Goal: Find specific page/section

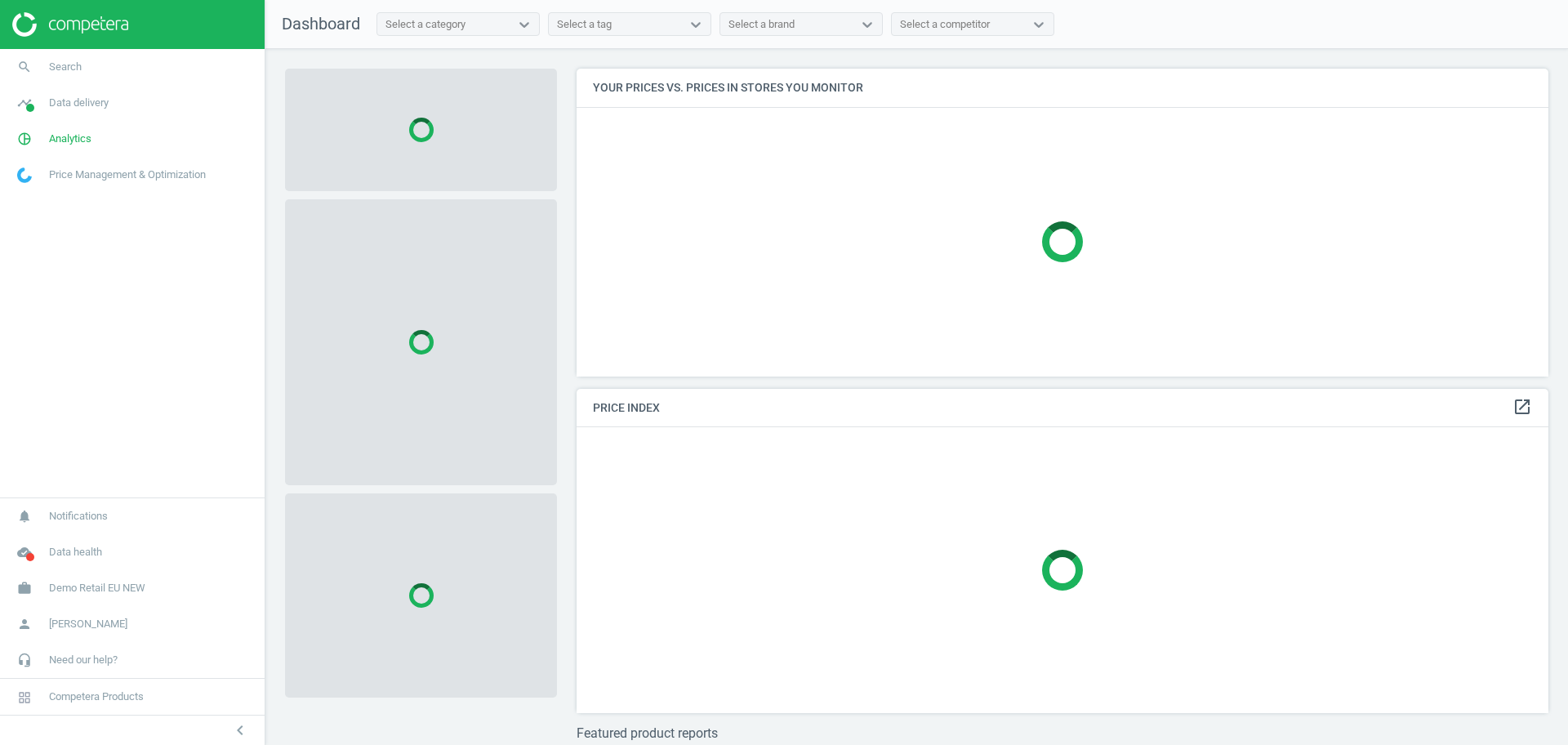
scroll to position [339, 988]
click at [83, 555] on span "Data health" at bounding box center [75, 551] width 53 height 14
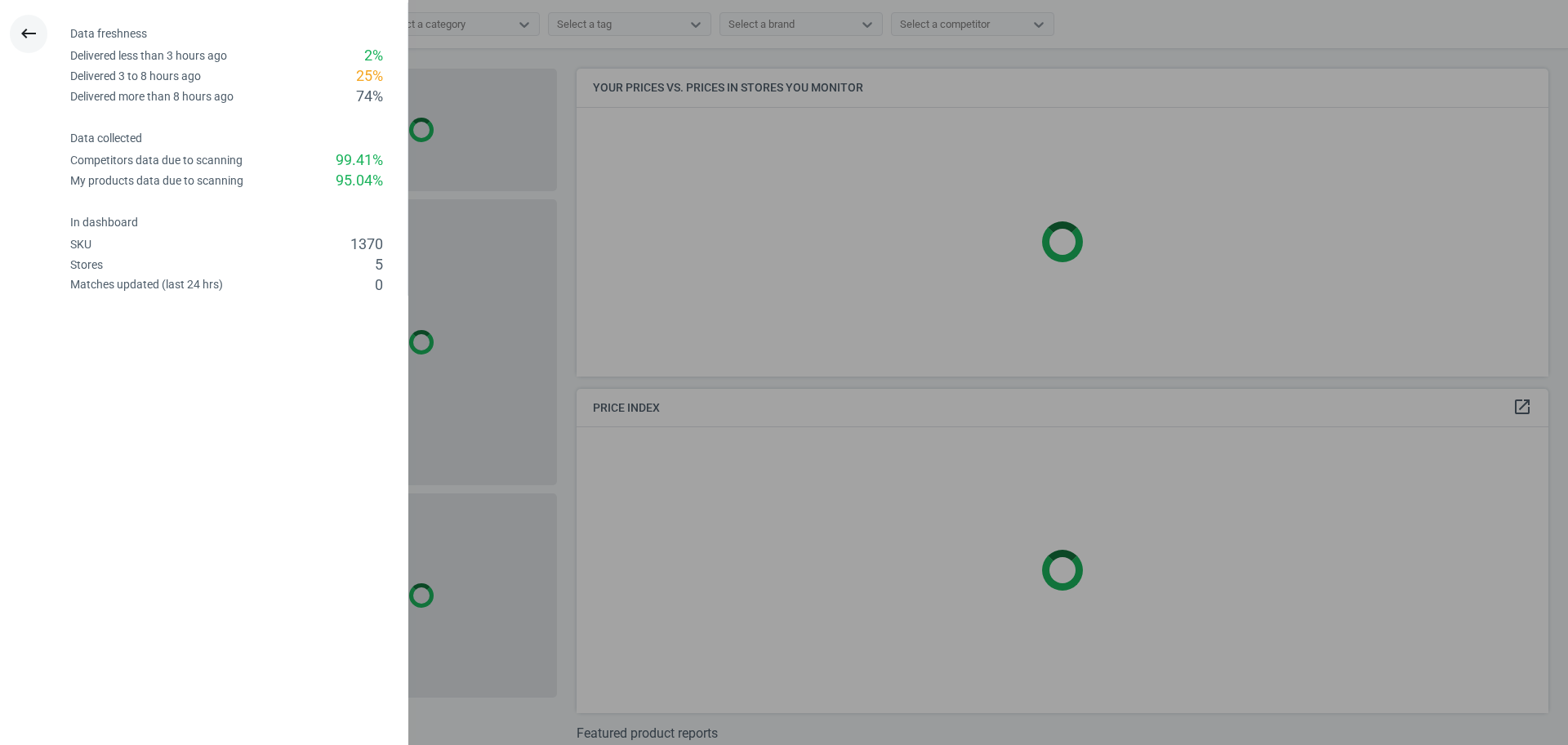
click at [28, 40] on icon "keyboard_backspace" at bounding box center [28, 33] width 19 height 19
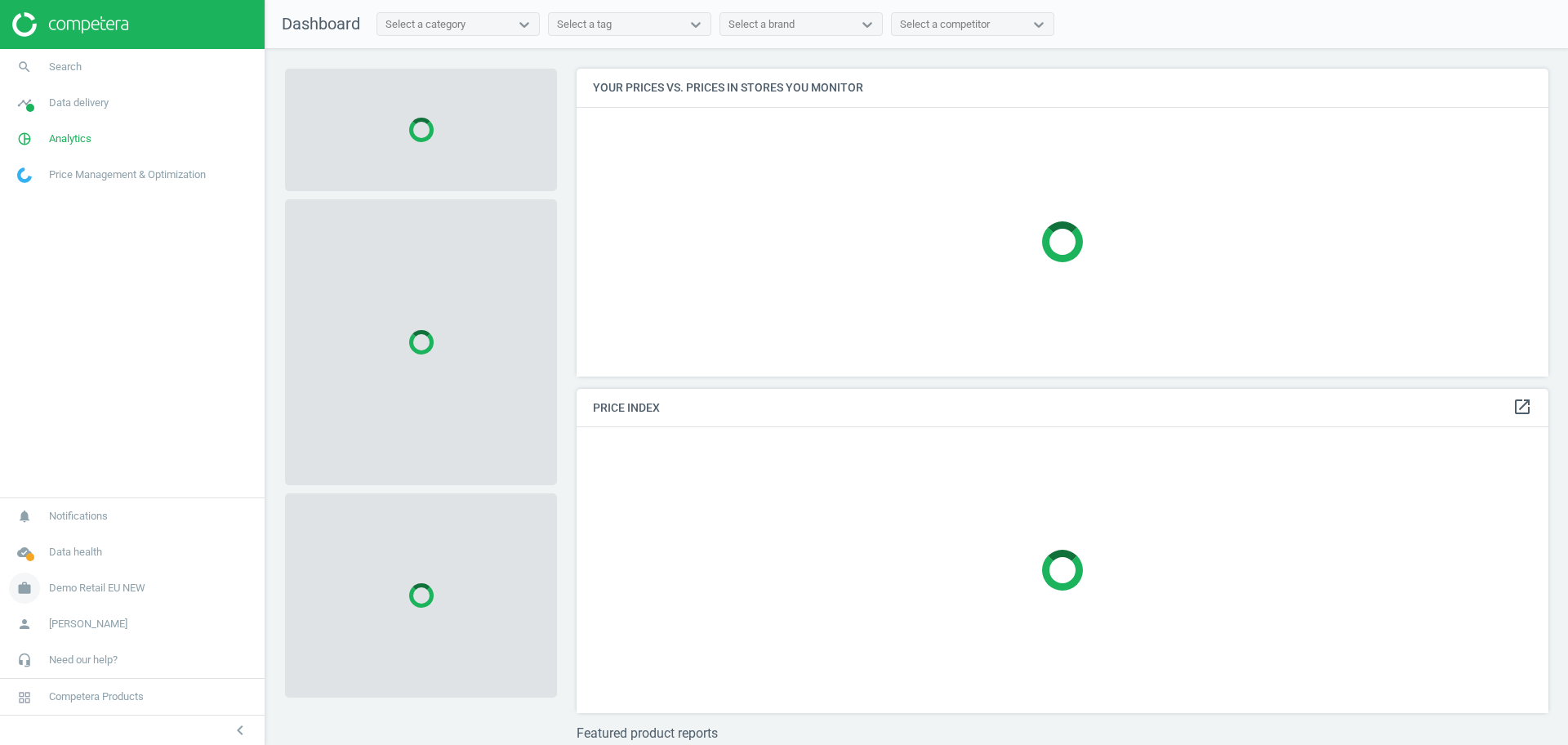
click at [102, 591] on span "Demo Retail EU NEW" at bounding box center [97, 588] width 97 height 14
click at [64, 540] on span "Switch campaign" at bounding box center [54, 539] width 73 height 13
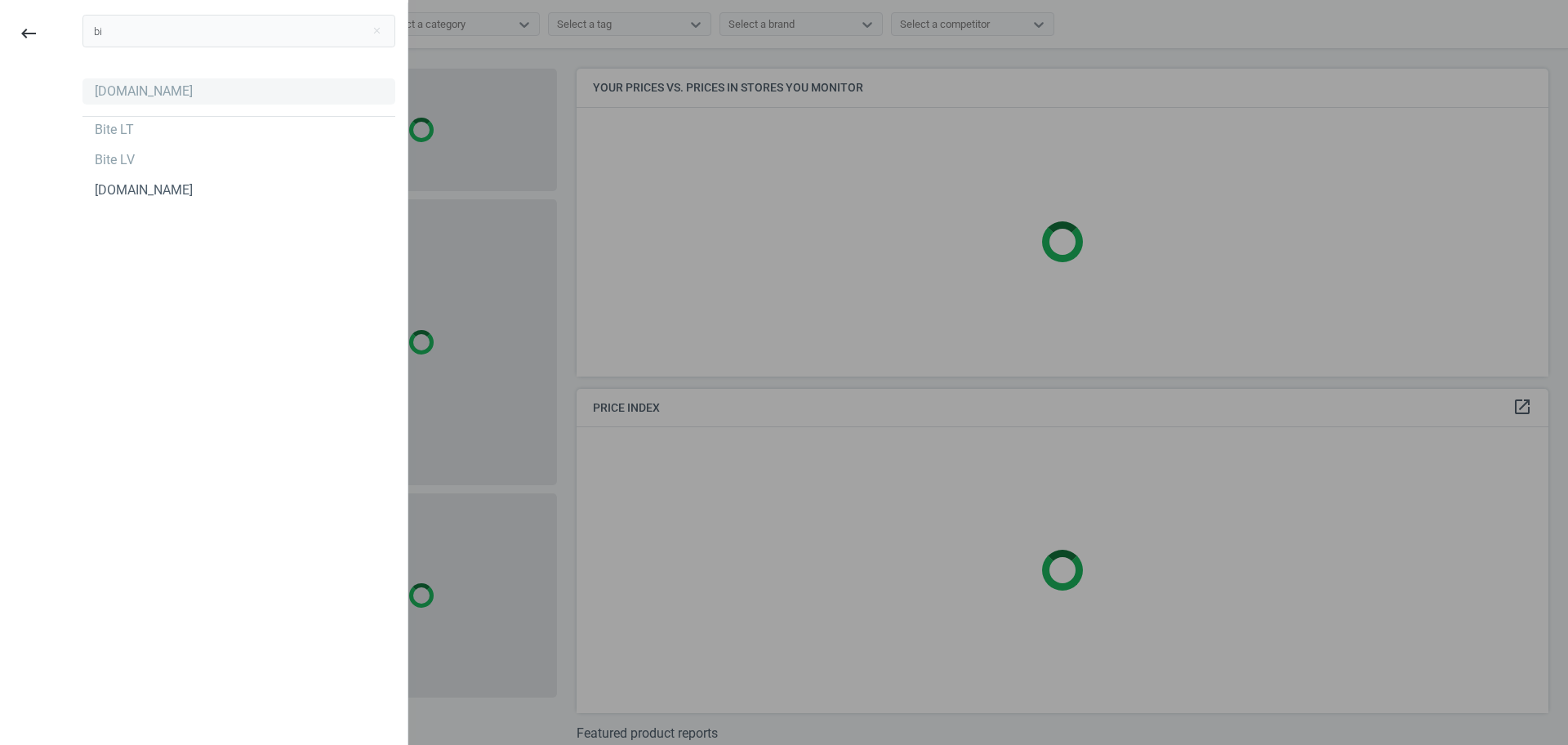
type input "bi"
click at [105, 90] on div "[DOMAIN_NAME]" at bounding box center [144, 91] width 98 height 18
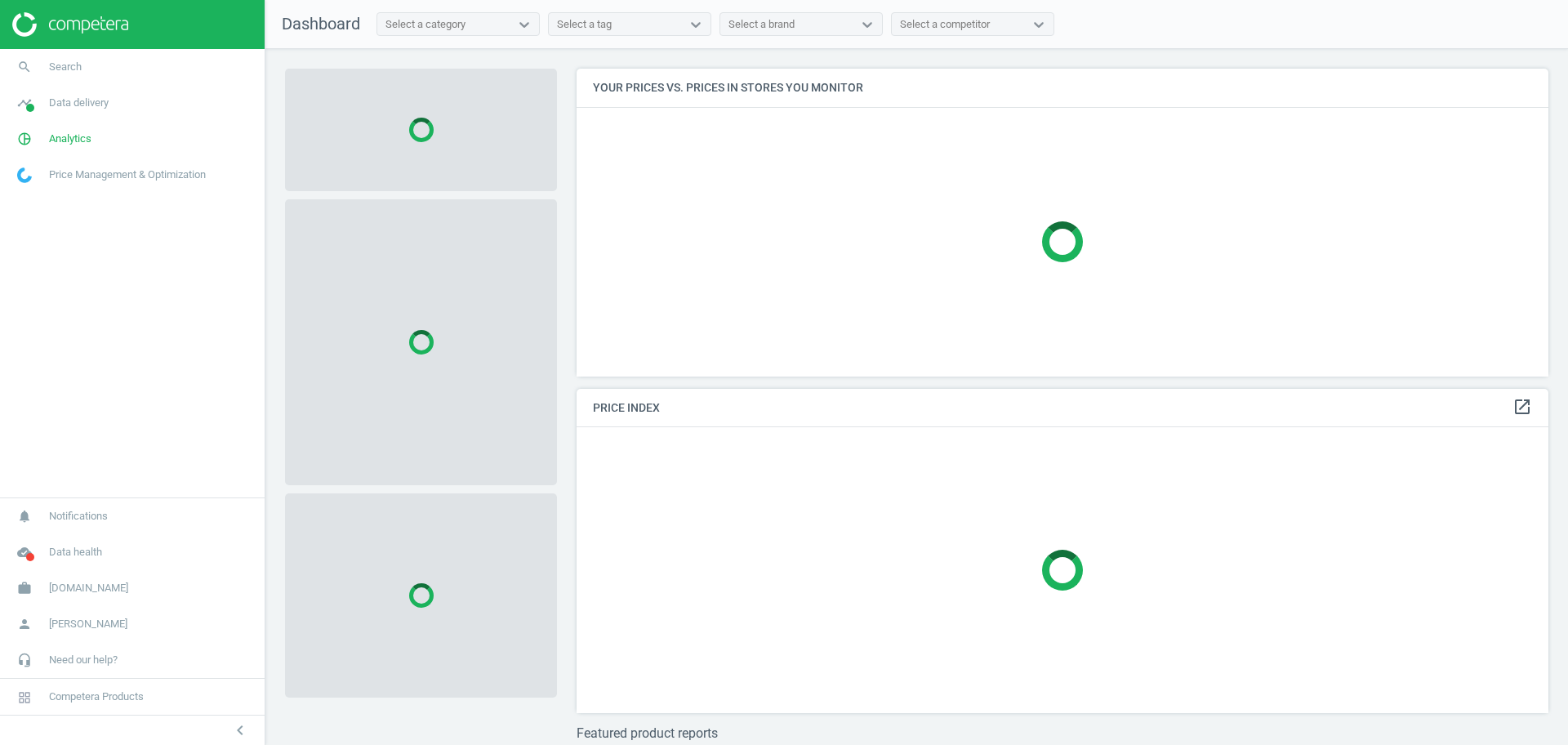
scroll to position [339, 988]
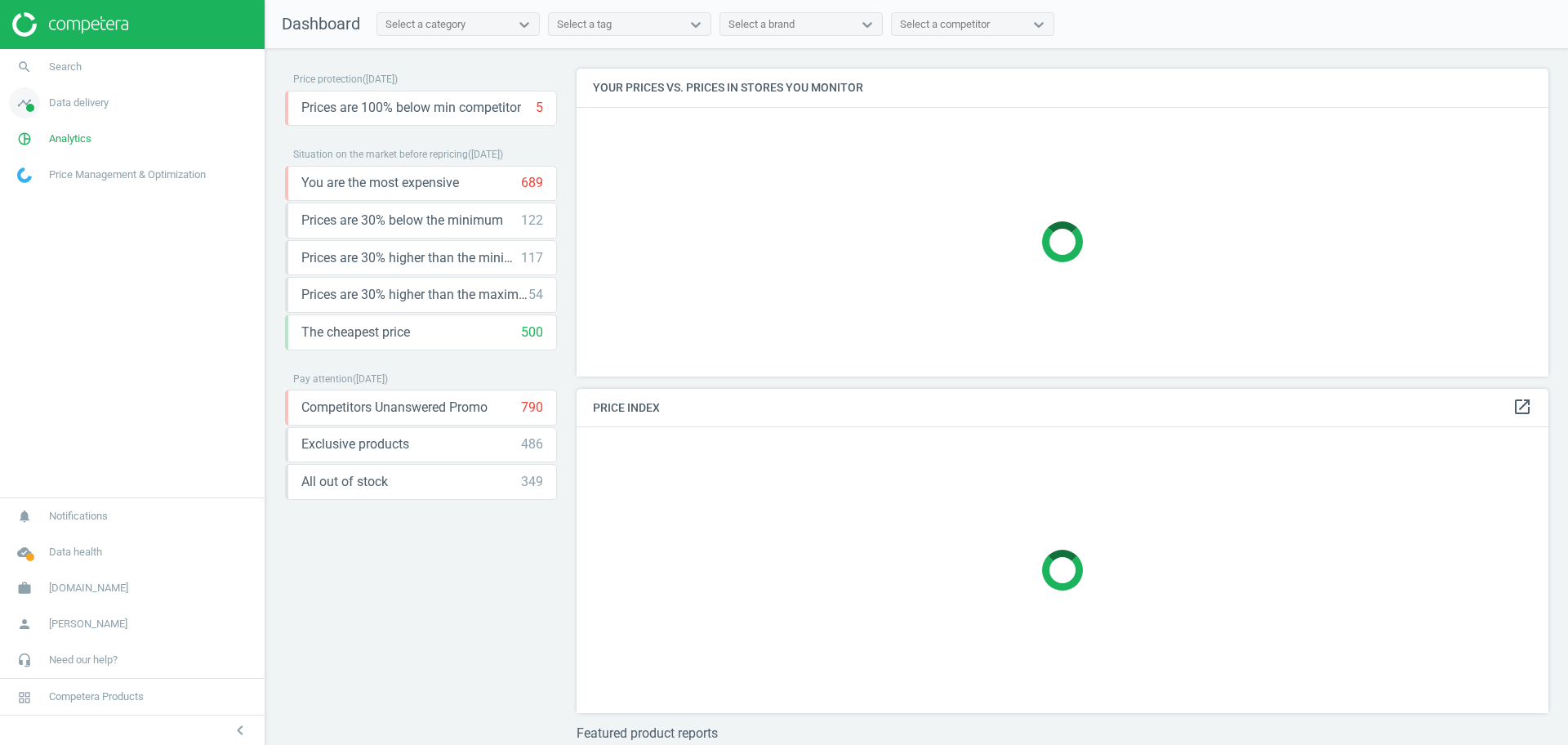
click at [84, 110] on link "timeline Data delivery" at bounding box center [132, 102] width 265 height 36
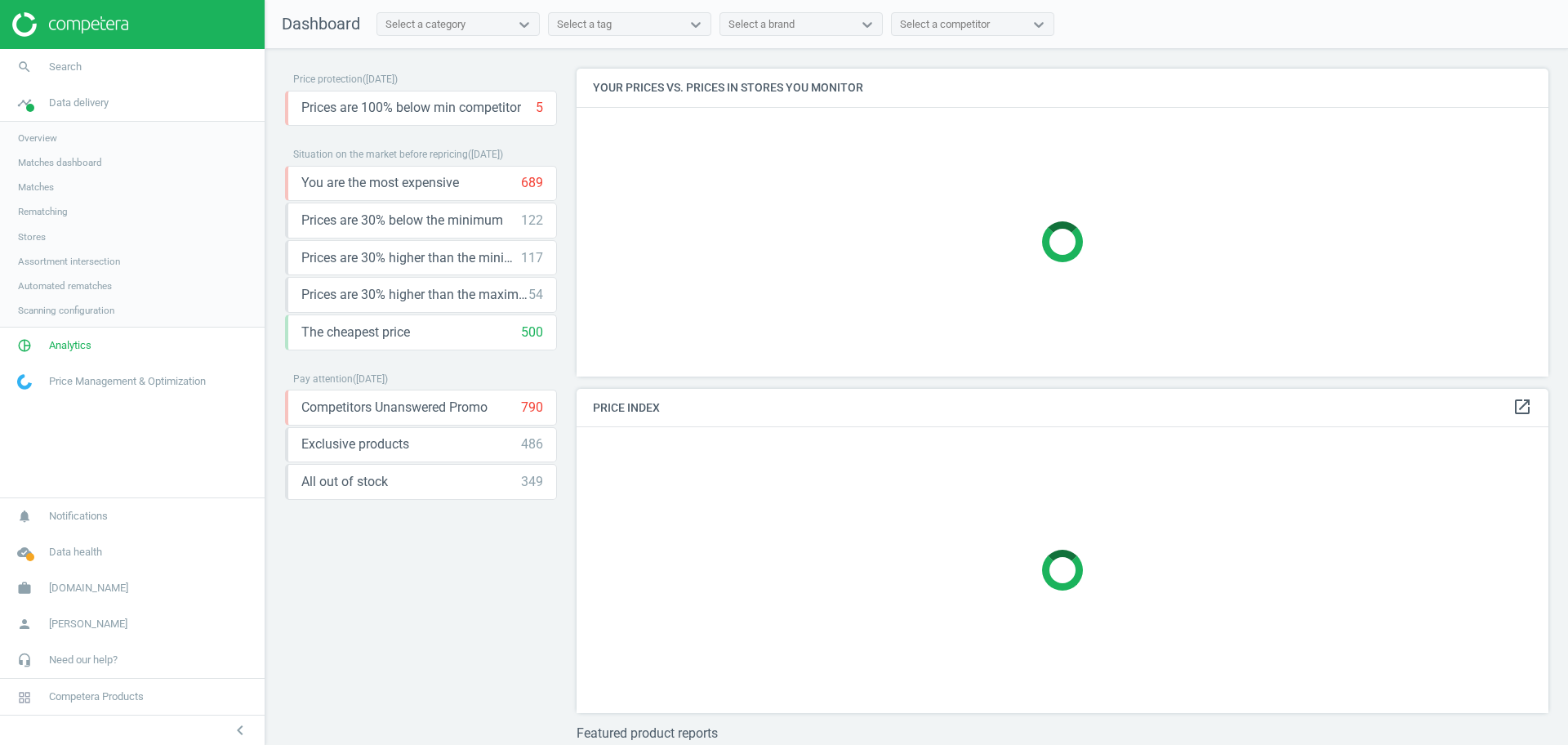
click at [31, 236] on span "Stores" at bounding box center [31, 236] width 28 height 13
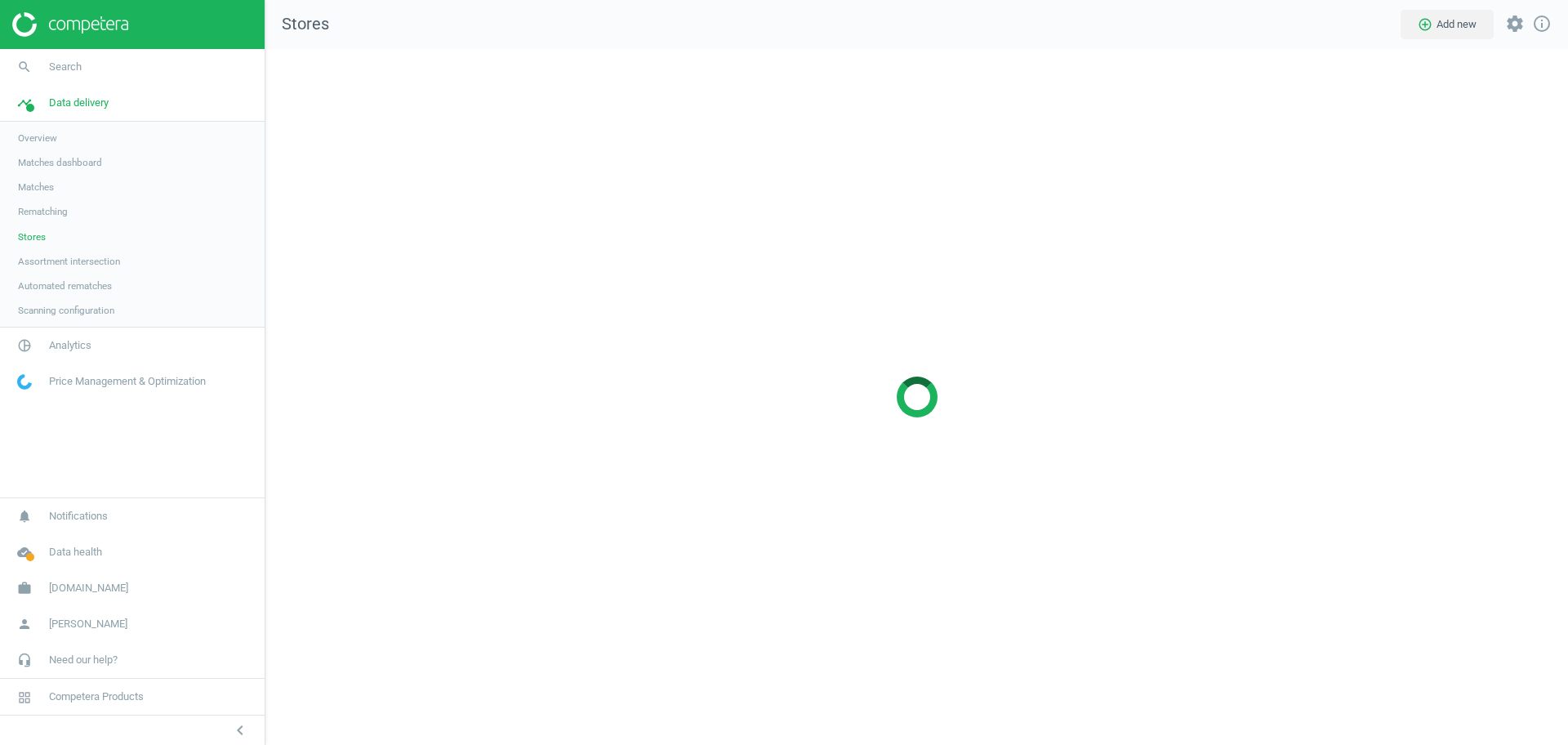
scroll to position [728, 1334]
